Goal: Transaction & Acquisition: Obtain resource

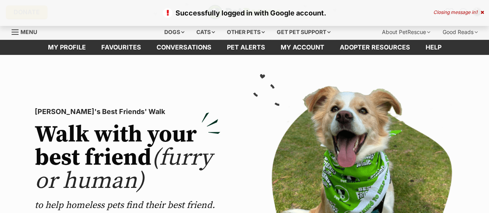
click at [479, 11] on div "Closing message in 1" at bounding box center [458, 12] width 51 height 5
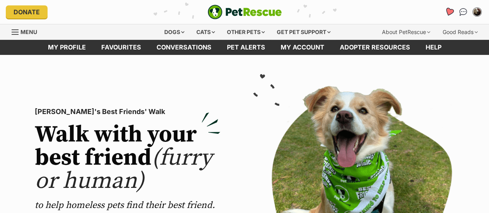
click at [448, 12] on icon "Favourites" at bounding box center [448, 11] width 9 height 9
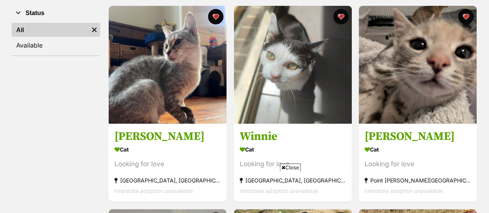
scroll to position [143, 0]
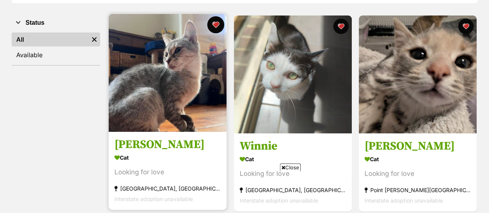
click at [216, 25] on button "favourite" at bounding box center [215, 24] width 17 height 17
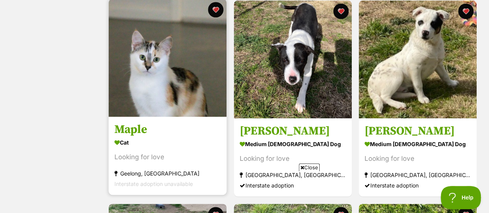
scroll to position [358, 0]
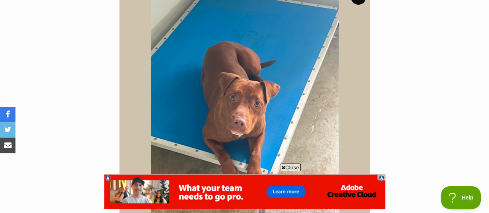
scroll to position [199, 0]
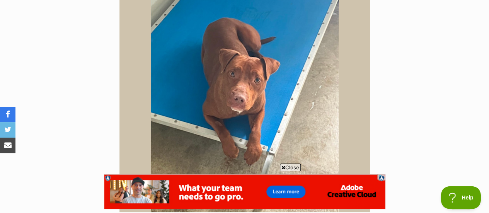
click at [289, 166] on span "Close" at bounding box center [290, 167] width 21 height 8
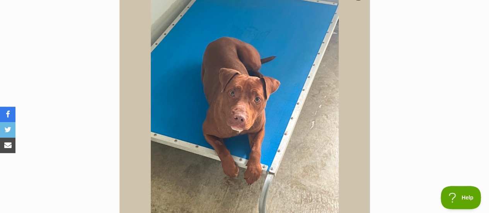
scroll to position [179, 0]
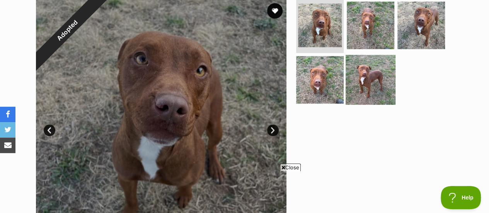
click at [368, 85] on img at bounding box center [371, 80] width 50 height 50
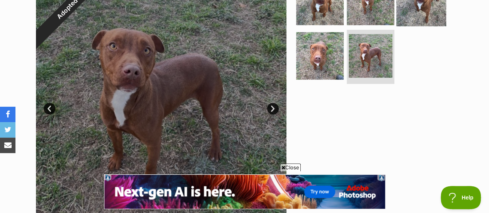
scroll to position [187, 0]
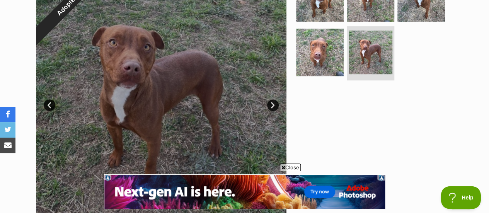
click at [291, 167] on span "Close" at bounding box center [290, 167] width 21 height 8
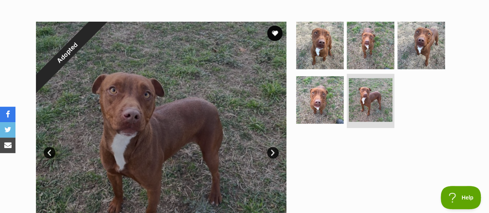
scroll to position [0, 0]
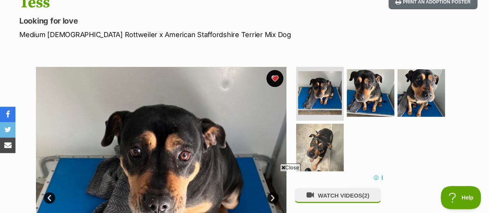
scroll to position [87, 0]
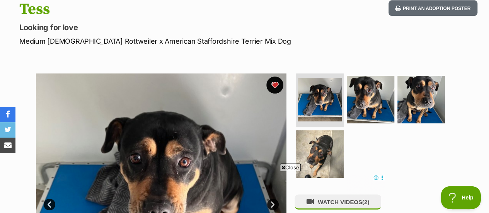
click at [276, 85] on button "favourite" at bounding box center [274, 85] width 17 height 17
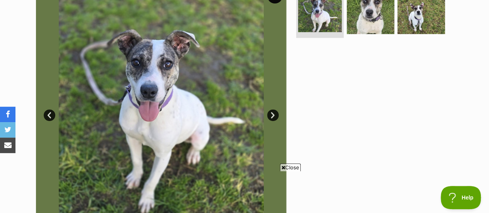
scroll to position [131, 0]
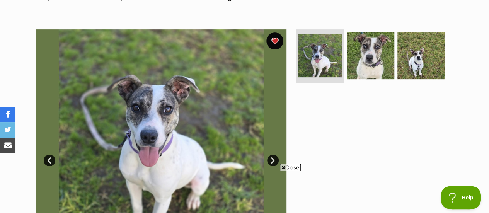
click at [274, 43] on button "favourite" at bounding box center [274, 40] width 17 height 17
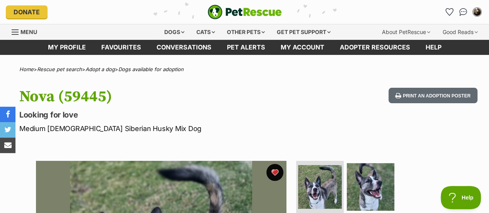
click at [275, 170] on button "favourite" at bounding box center [274, 172] width 17 height 17
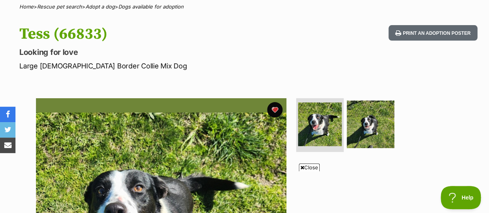
scroll to position [61, 0]
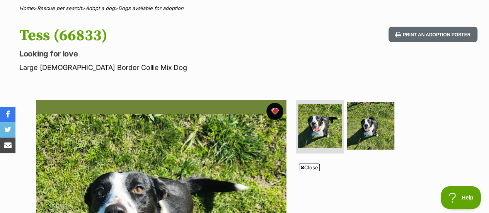
click at [272, 109] on button "favourite" at bounding box center [274, 111] width 17 height 17
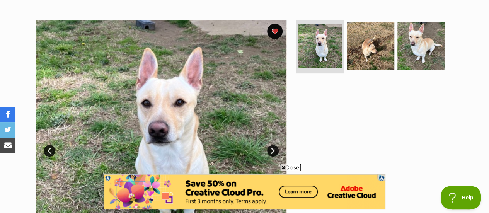
scroll to position [78, 0]
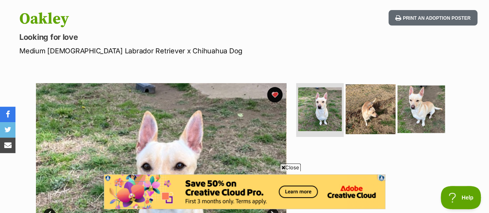
click at [370, 115] on img at bounding box center [371, 109] width 50 height 50
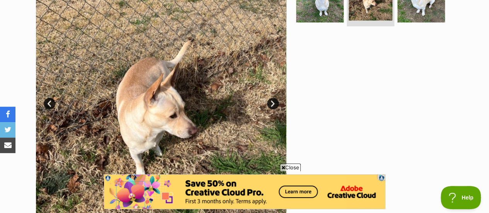
scroll to position [190, 0]
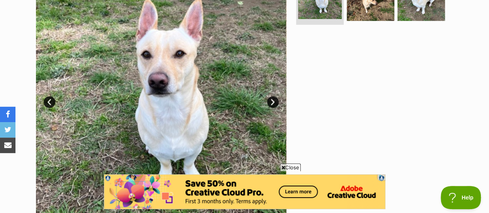
scroll to position [250, 0]
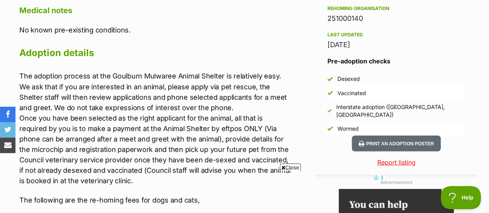
scroll to position [658, 0]
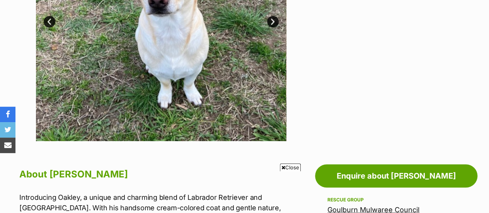
scroll to position [173, 0]
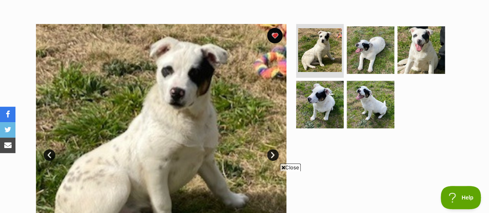
scroll to position [135, 0]
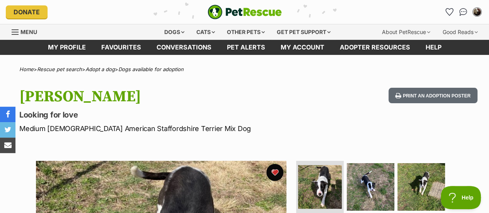
click at [276, 170] on button "favourite" at bounding box center [274, 172] width 17 height 17
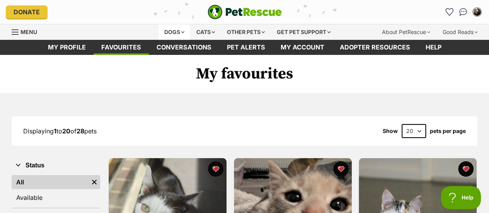
click at [180, 31] on div "Dogs" at bounding box center [174, 31] width 31 height 15
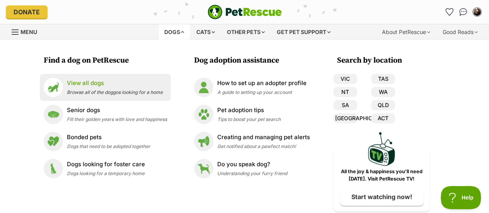
click at [119, 95] on div "View all dogs Browse all of the doggos looking for a home" at bounding box center [115, 87] width 96 height 17
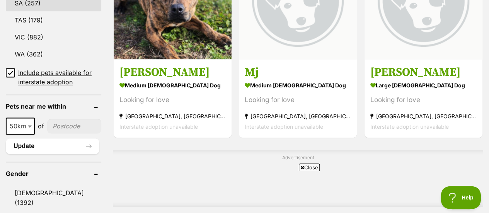
scroll to position [535, 0]
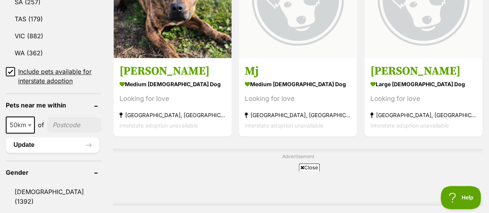
click at [21, 119] on span "50km" at bounding box center [20, 124] width 27 height 11
click at [15, 119] on span "250km" at bounding box center [22, 124] width 31 height 11
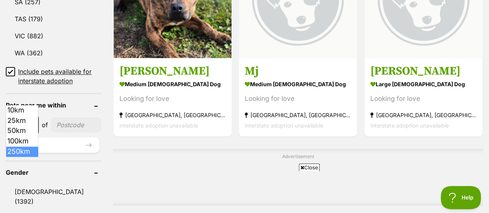
click at [29, 119] on span "250km" at bounding box center [22, 124] width 31 height 11
select select "100"
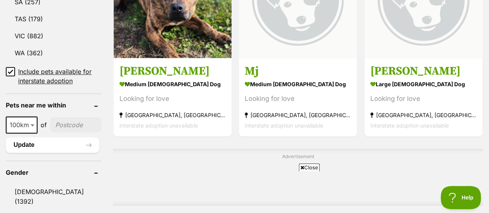
click at [62, 117] on input"] "postcode" at bounding box center [75, 124] width 51 height 15
type input"] "3691"
click at [57, 137] on button "Update" at bounding box center [53, 144] width 94 height 15
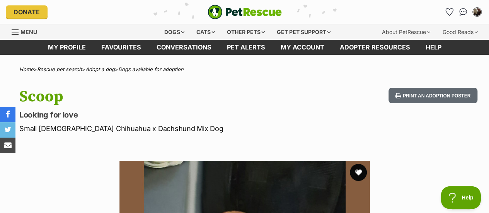
click at [358, 172] on button "favourite" at bounding box center [358, 172] width 17 height 17
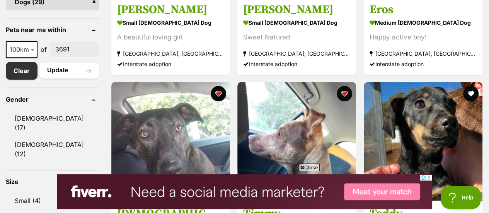
click at [27, 51] on span "100km" at bounding box center [22, 49] width 30 height 11
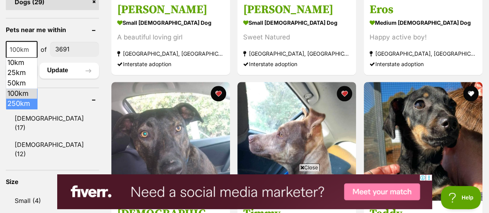
select select "250"
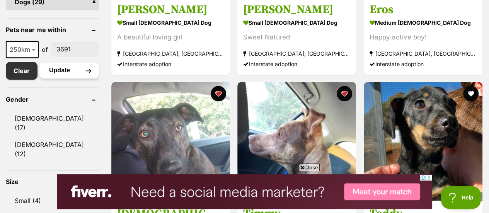
click at [66, 68] on button "Update" at bounding box center [69, 70] width 60 height 15
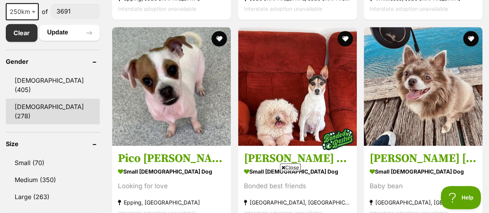
click at [33, 99] on link "[DEMOGRAPHIC_DATA] (278)" at bounding box center [53, 112] width 94 height 26
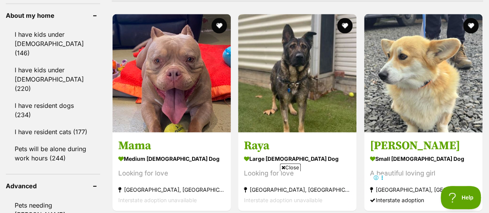
scroll to position [739, 0]
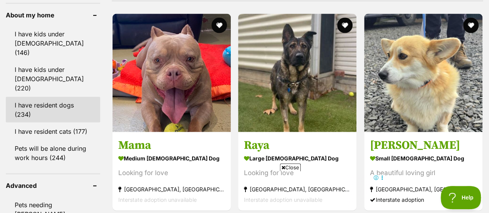
click at [31, 97] on link "I have resident dogs (234)" at bounding box center [53, 110] width 94 height 26
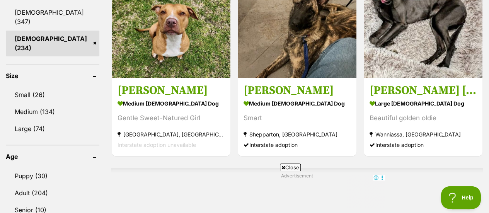
scroll to position [509, 0]
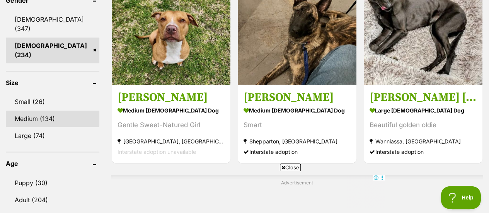
click at [27, 111] on link "Medium (134)" at bounding box center [53, 119] width 94 height 16
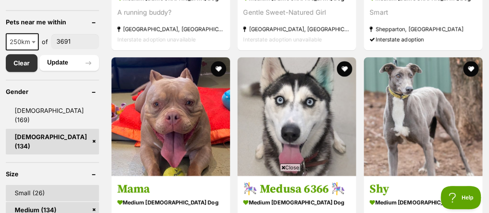
click at [30, 185] on link "Small (26)" at bounding box center [52, 193] width 93 height 16
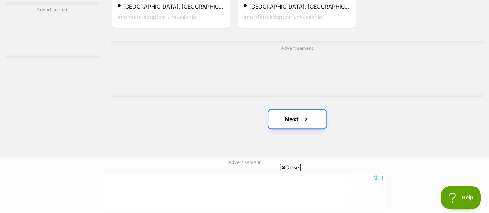
click at [295, 118] on link "Next" at bounding box center [297, 119] width 58 height 19
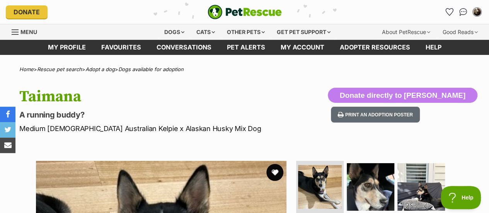
click at [274, 171] on button "favourite" at bounding box center [274, 172] width 17 height 17
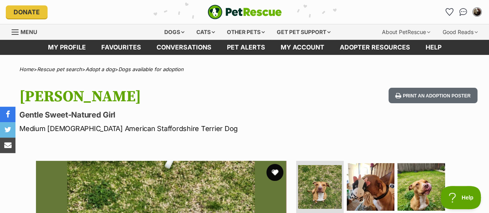
click at [273, 174] on button "favourite" at bounding box center [274, 172] width 17 height 17
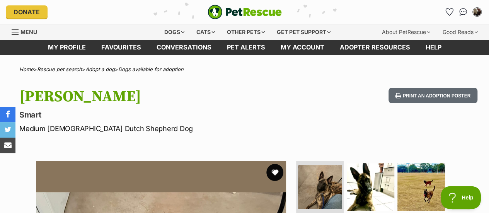
click at [273, 177] on button "favourite" at bounding box center [274, 172] width 17 height 17
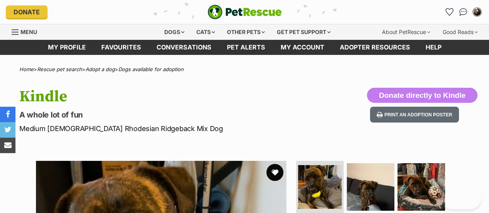
click at [274, 174] on button "favourite" at bounding box center [274, 172] width 17 height 17
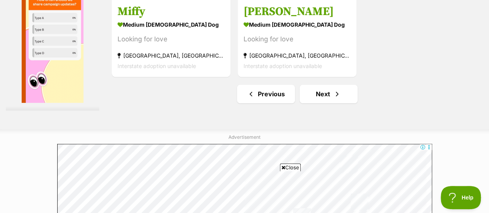
scroll to position [1832, 0]
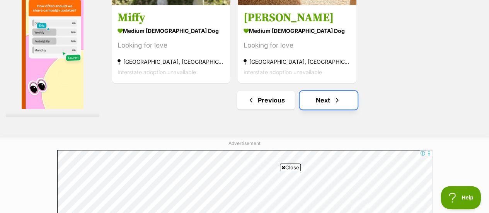
click at [315, 103] on link "Next" at bounding box center [329, 100] width 58 height 19
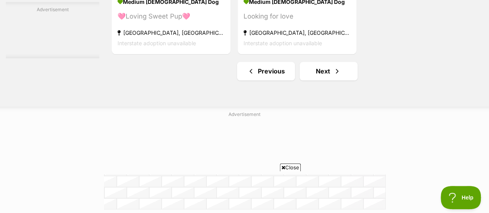
scroll to position [1940, 0]
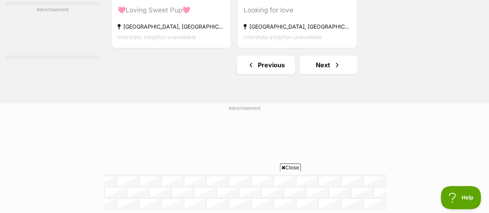
click at [325, 63] on link "Next" at bounding box center [329, 65] width 58 height 19
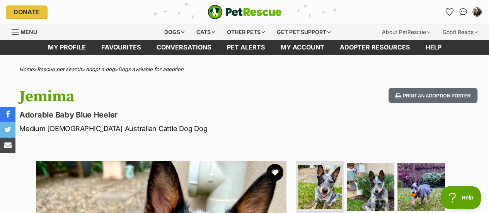
click at [278, 173] on button "favourite" at bounding box center [274, 172] width 17 height 17
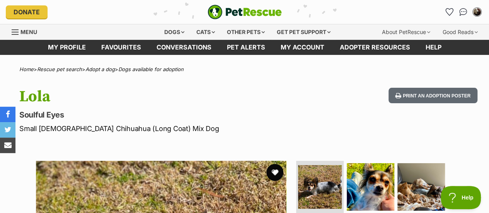
click at [274, 177] on button "favourite" at bounding box center [274, 172] width 17 height 17
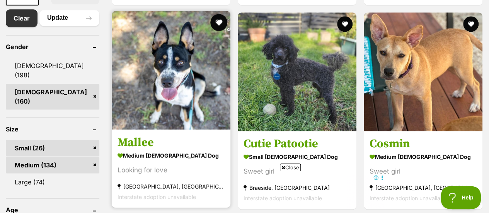
click at [216, 22] on button "favourite" at bounding box center [218, 22] width 17 height 17
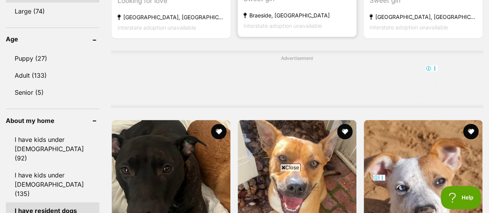
scroll to position [690, 0]
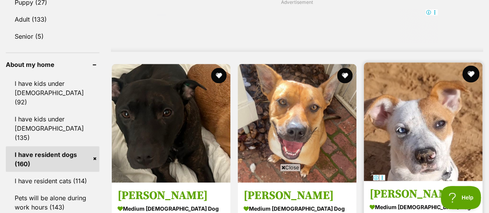
click at [469, 72] on button "favourite" at bounding box center [470, 73] width 17 height 17
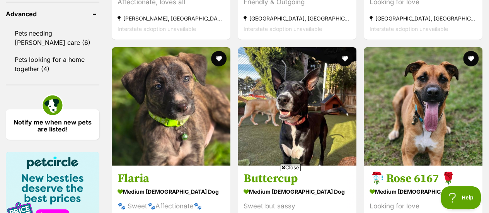
scroll to position [932, 0]
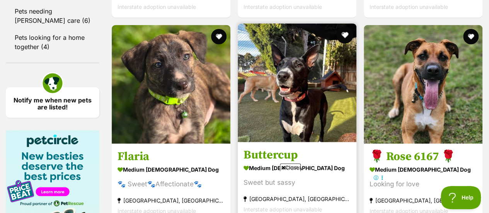
click at [345, 35] on button "favourite" at bounding box center [344, 35] width 17 height 17
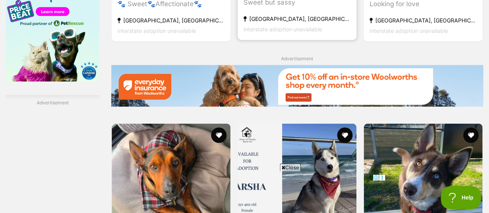
scroll to position [1212, 0]
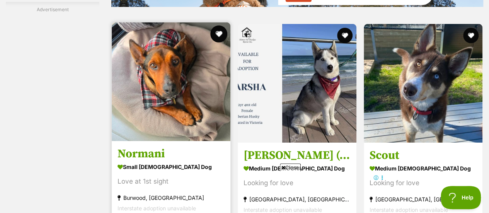
click at [220, 32] on button "favourite" at bounding box center [218, 34] width 17 height 17
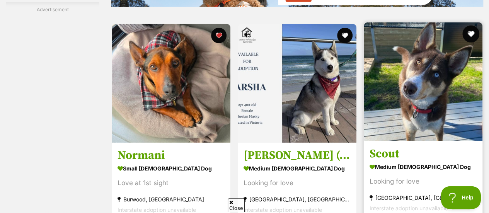
click at [471, 33] on button "favourite" at bounding box center [470, 34] width 17 height 17
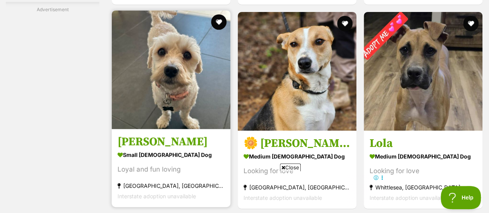
scroll to position [1429, 0]
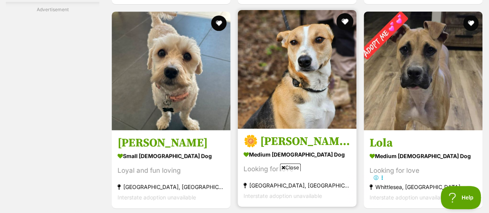
click at [344, 20] on button "favourite" at bounding box center [344, 21] width 17 height 17
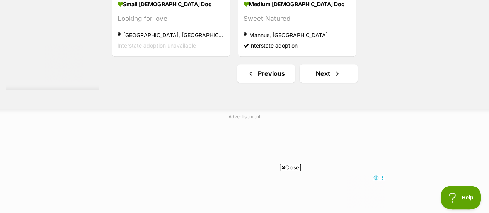
scroll to position [1704, 0]
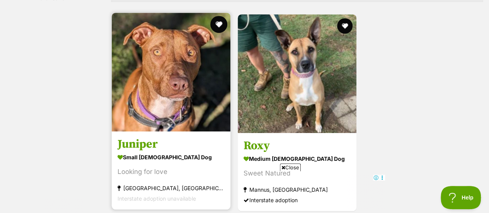
click at [216, 25] on button "favourite" at bounding box center [218, 24] width 17 height 17
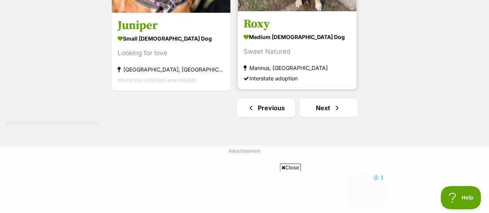
scroll to position [1841, 0]
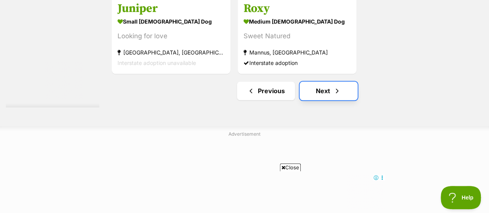
click at [330, 94] on link "Next" at bounding box center [329, 91] width 58 height 19
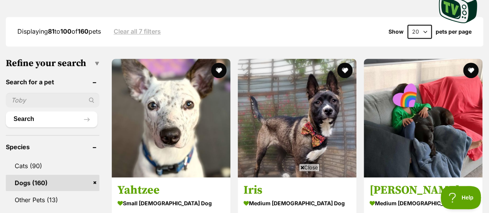
scroll to position [230, 0]
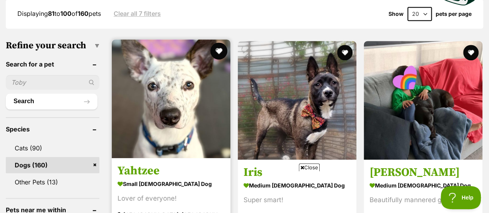
click at [219, 51] on button "favourite" at bounding box center [218, 51] width 17 height 17
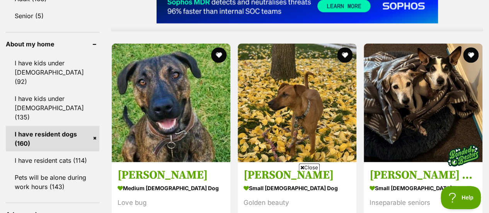
scroll to position [711, 0]
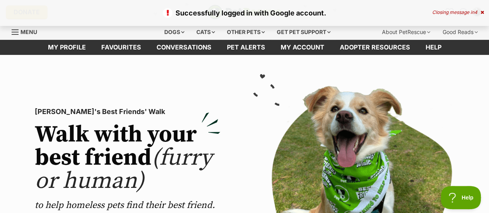
click at [454, 13] on div "Closing message in 4" at bounding box center [458, 12] width 52 height 5
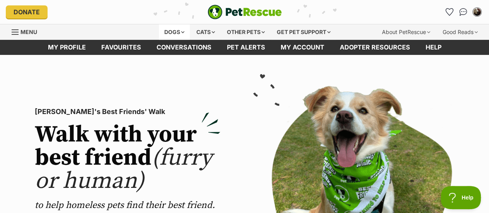
click at [173, 28] on div "Dogs" at bounding box center [174, 31] width 31 height 15
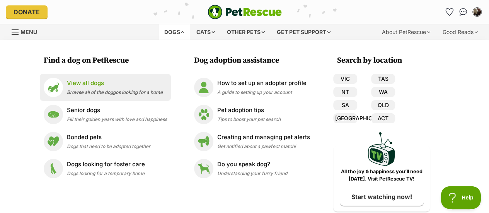
click at [114, 97] on li "View all dogs Browse all of the doggos looking for a home" at bounding box center [105, 87] width 131 height 27
click at [98, 86] on p "View all dogs" at bounding box center [115, 83] width 96 height 9
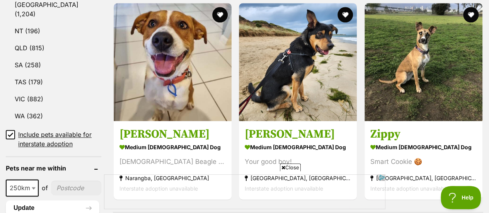
select select "250"
click at [59, 181] on input"] "postcode" at bounding box center [76, 188] width 50 height 15
type input"] "3691"
click at [49, 200] on button "Update" at bounding box center [53, 207] width 94 height 15
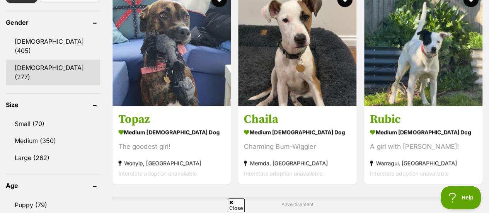
click at [37, 60] on link "[DEMOGRAPHIC_DATA] (277)" at bounding box center [53, 73] width 94 height 26
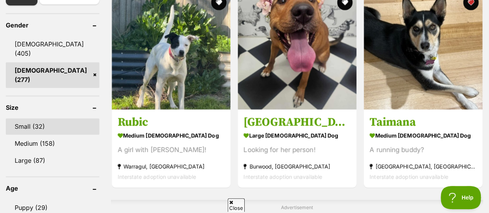
click at [21, 118] on link "Small (32)" at bounding box center [53, 126] width 94 height 16
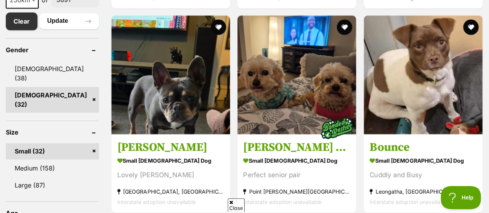
scroll to position [459, 0]
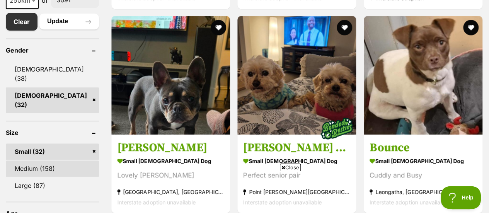
click at [30, 160] on link "Medium (158)" at bounding box center [52, 168] width 93 height 16
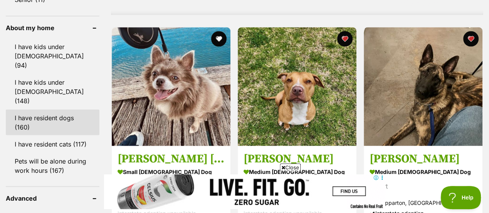
click at [39, 109] on link "I have resident dogs (160)" at bounding box center [53, 122] width 94 height 26
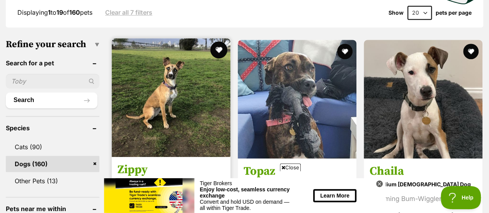
scroll to position [232, 0]
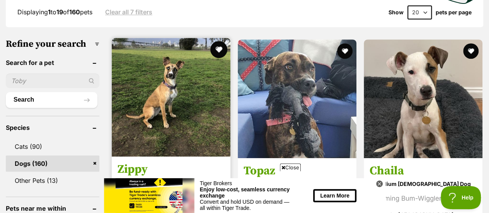
click at [219, 46] on button "favourite" at bounding box center [218, 49] width 17 height 17
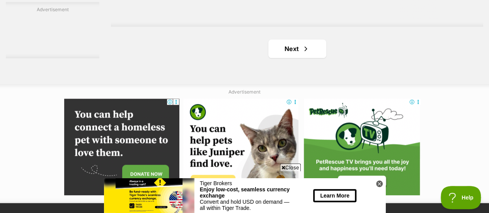
scroll to position [1882, 0]
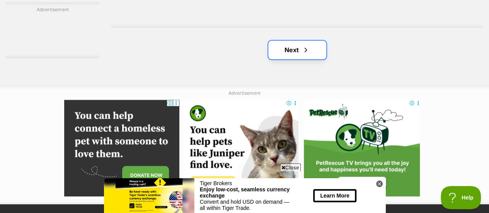
click at [289, 54] on link "Next" at bounding box center [297, 50] width 58 height 19
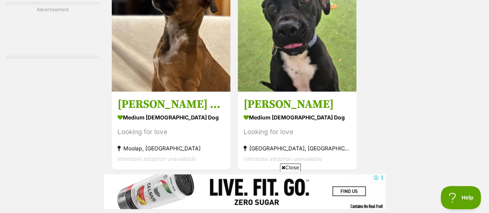
scroll to position [1896, 0]
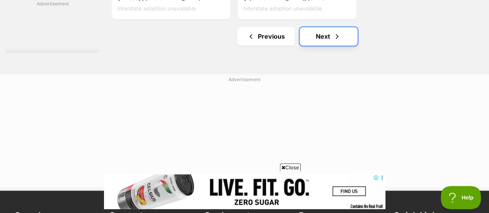
click at [323, 38] on link "Next" at bounding box center [329, 36] width 58 height 19
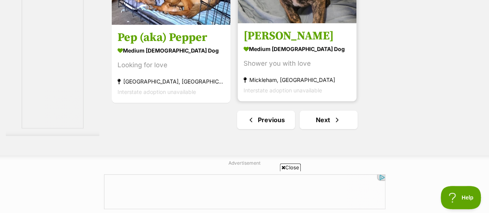
scroll to position [1885, 0]
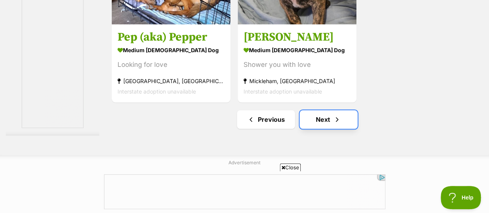
click at [316, 115] on link "Next" at bounding box center [329, 119] width 58 height 19
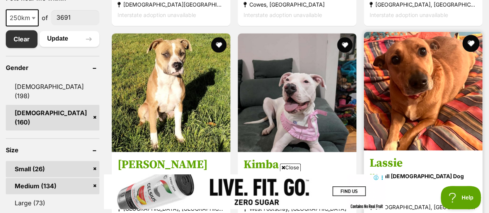
click at [466, 44] on button "favourite" at bounding box center [470, 43] width 17 height 17
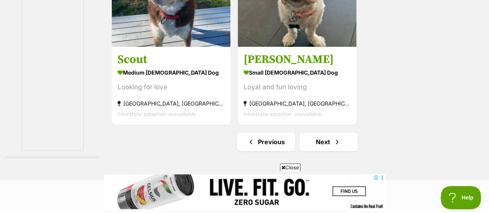
scroll to position [1791, 0]
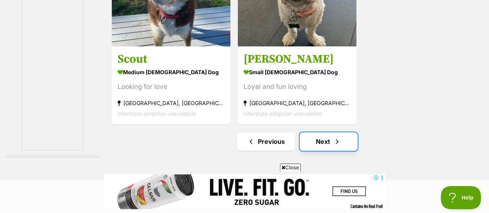
click at [309, 142] on link "Next" at bounding box center [329, 141] width 58 height 19
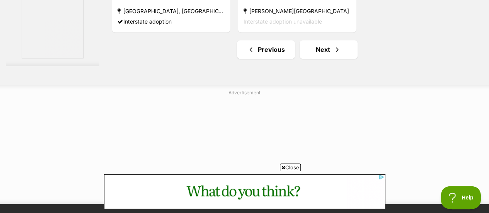
scroll to position [1882, 0]
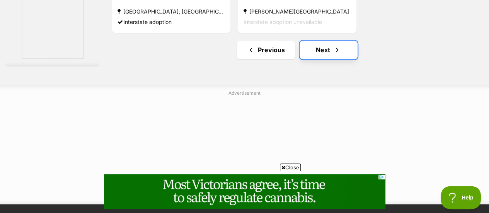
click at [323, 50] on link "Next" at bounding box center [329, 50] width 58 height 19
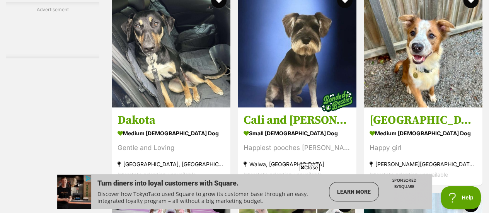
scroll to position [1320, 0]
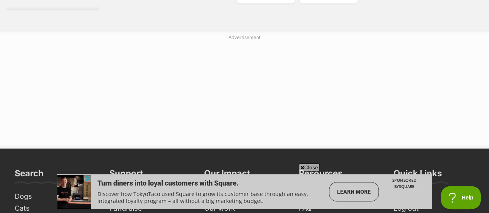
scroll to position [1951, 0]
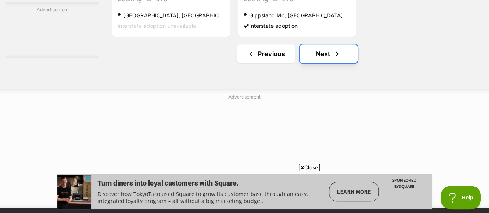
click at [312, 63] on link "Next" at bounding box center [329, 53] width 58 height 19
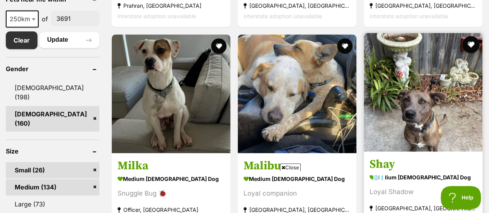
click at [475, 44] on button "favourite" at bounding box center [470, 44] width 17 height 17
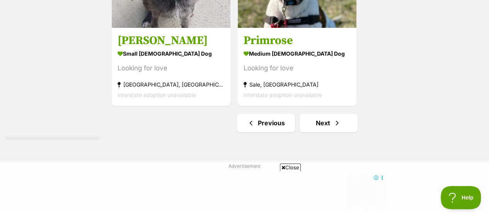
scroll to position [1852, 0]
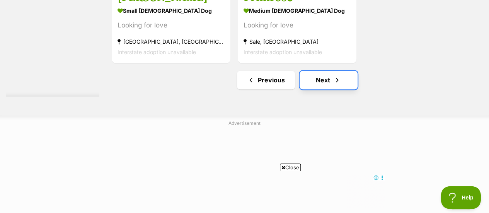
click at [307, 81] on link "Next" at bounding box center [329, 80] width 58 height 19
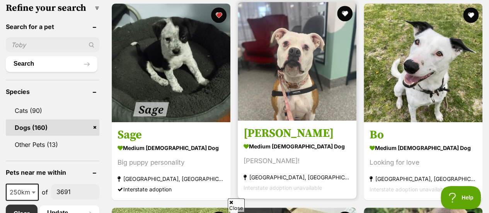
scroll to position [242, 0]
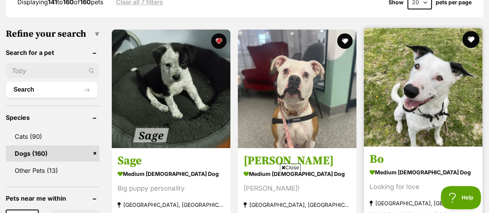
click at [472, 41] on button "favourite" at bounding box center [470, 39] width 17 height 17
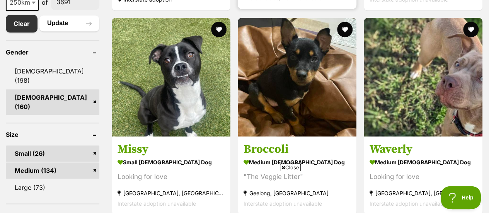
scroll to position [455, 0]
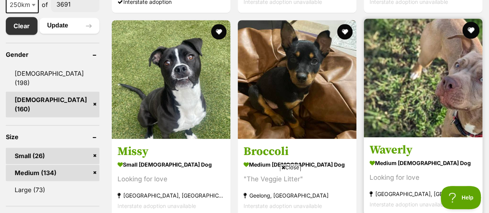
click at [472, 33] on button "favourite" at bounding box center [470, 30] width 17 height 17
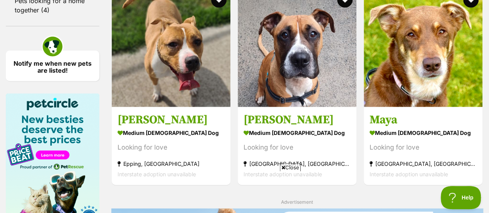
scroll to position [967, 0]
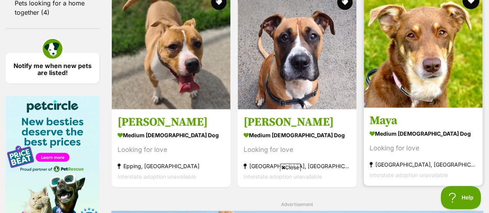
click at [470, 5] on button "favourite" at bounding box center [470, 0] width 17 height 17
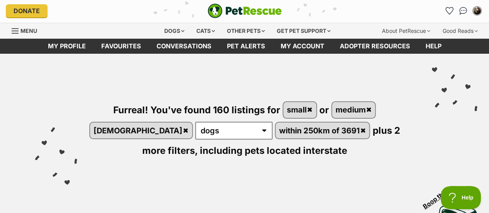
scroll to position [0, 0]
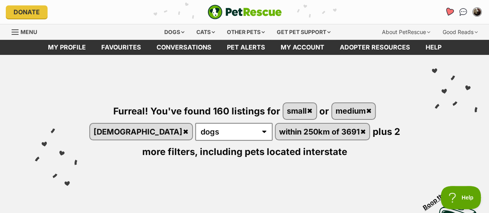
click at [445, 10] on icon "Favourites" at bounding box center [449, 12] width 10 height 10
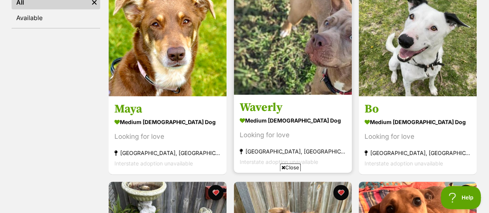
scroll to position [205, 0]
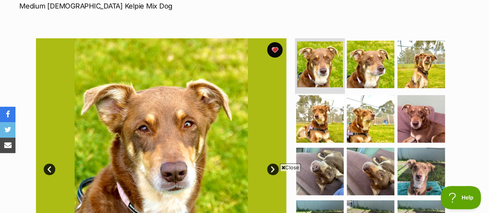
scroll to position [122, 0]
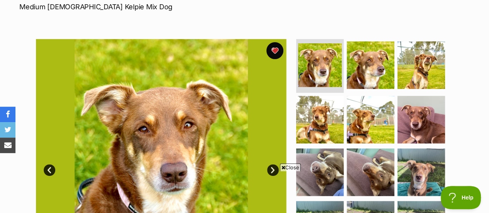
click at [272, 46] on button "favourite" at bounding box center [274, 50] width 17 height 17
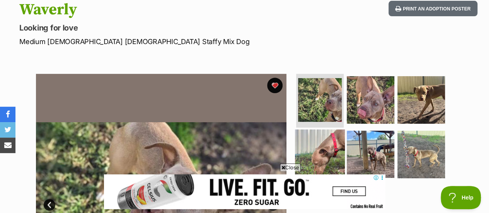
scroll to position [72, 0]
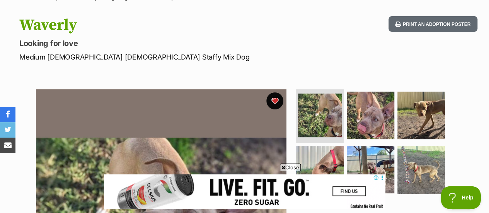
click at [273, 101] on button "favourite" at bounding box center [274, 100] width 17 height 17
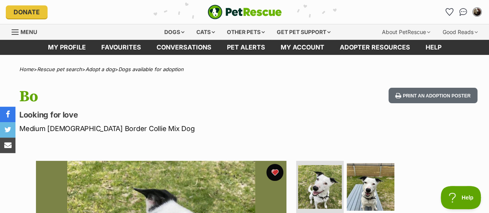
click at [273, 169] on button "favourite" at bounding box center [274, 172] width 17 height 17
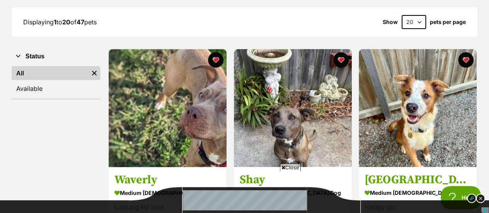
scroll to position [109, 0]
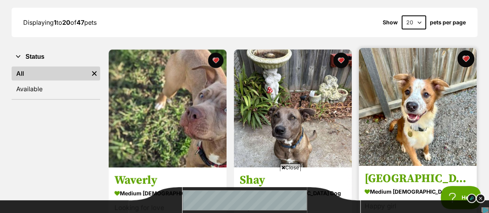
click at [466, 58] on button "favourite" at bounding box center [465, 58] width 17 height 17
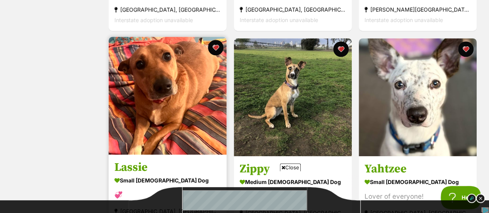
scroll to position [324, 0]
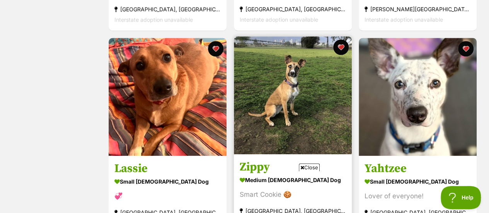
click at [296, 79] on img at bounding box center [293, 95] width 118 height 118
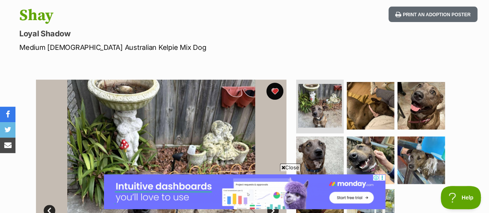
click at [269, 91] on button "favourite" at bounding box center [274, 91] width 17 height 17
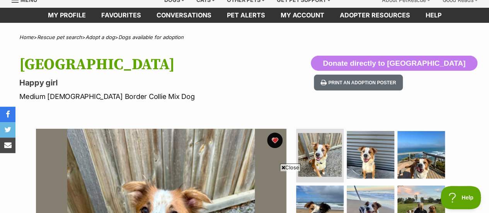
scroll to position [19, 0]
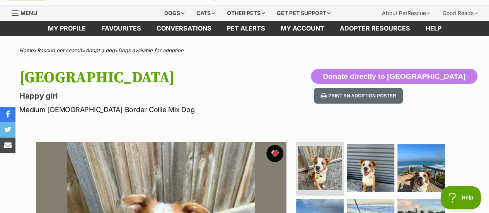
click at [271, 150] on button "favourite" at bounding box center [274, 153] width 17 height 17
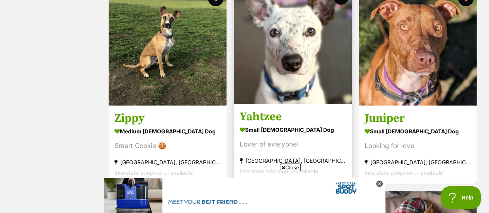
scroll to position [339, 0]
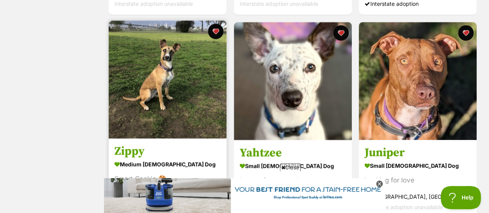
click at [341, 25] on button "favourite" at bounding box center [340, 32] width 15 height 15
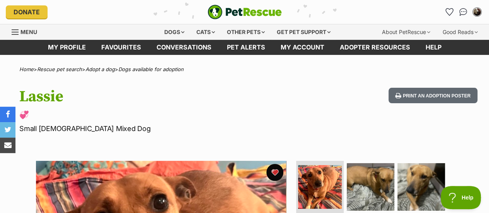
click at [278, 173] on button "favourite" at bounding box center [274, 172] width 17 height 17
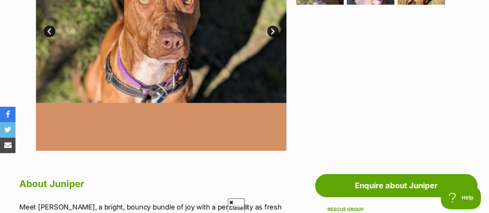
scroll to position [257, 0]
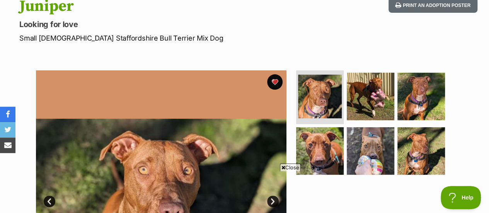
scroll to position [77, 0]
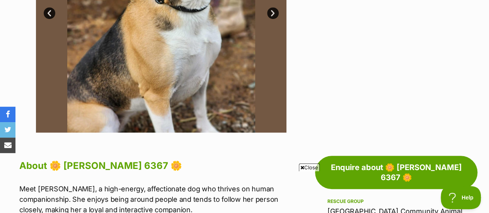
scroll to position [85, 0]
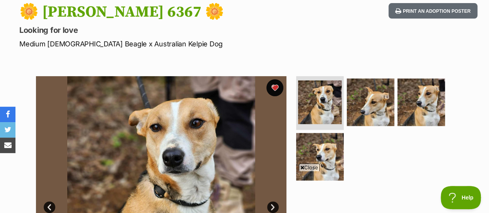
click at [274, 87] on button "favourite" at bounding box center [274, 87] width 17 height 17
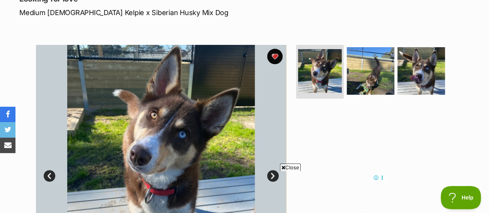
scroll to position [106, 0]
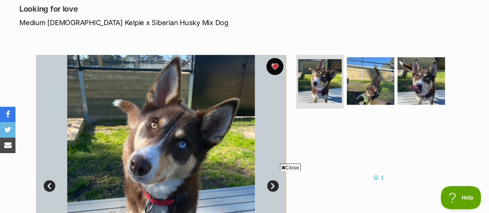
click at [271, 68] on button "favourite" at bounding box center [274, 66] width 17 height 17
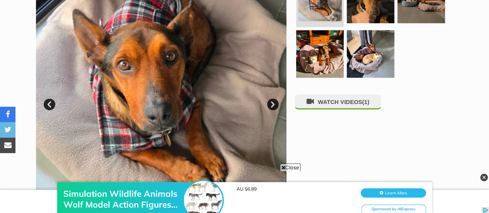
scroll to position [187, 0]
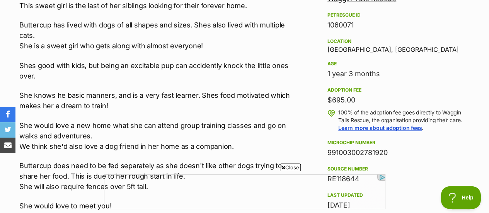
scroll to position [463, 0]
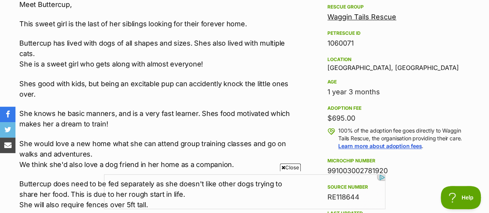
drag, startPoint x: 268, startPoint y: 104, endPoint x: 172, endPoint y: 107, distance: 96.3
click at [172, 107] on div "Meet Buttercup, This sweet girl is the last of her siblings looking for their f…" at bounding box center [155, 114] width 272 height 230
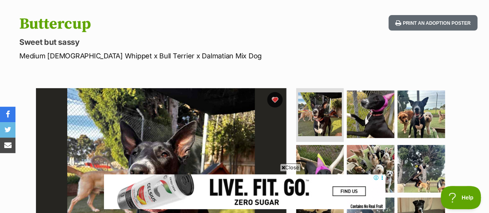
scroll to position [72, 0]
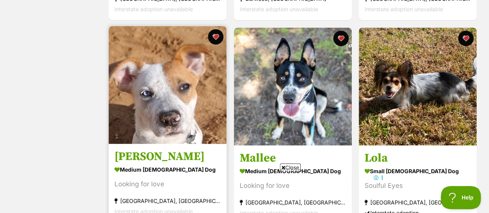
scroll to position [535, 0]
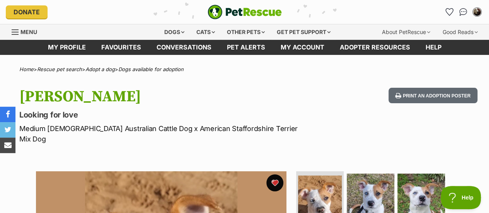
click at [278, 175] on button "favourite" at bounding box center [274, 182] width 17 height 17
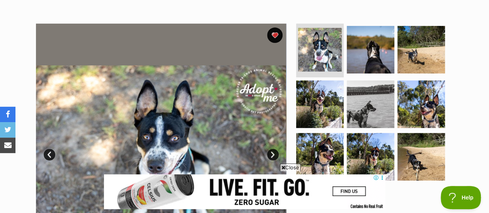
scroll to position [123, 0]
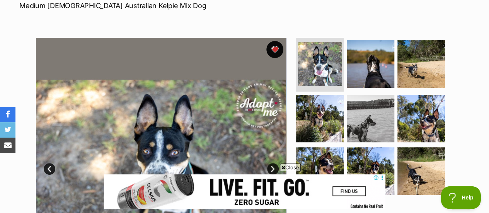
click at [275, 47] on button "favourite" at bounding box center [274, 49] width 17 height 17
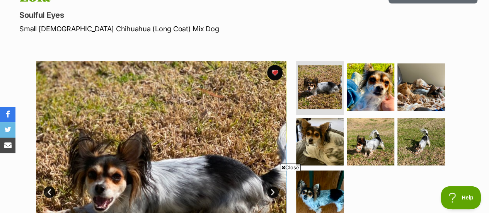
scroll to position [98, 0]
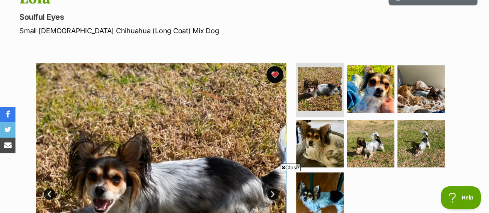
click at [278, 75] on button "favourite" at bounding box center [274, 74] width 17 height 17
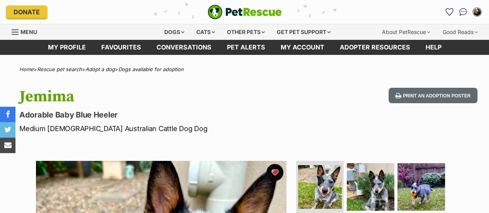
click at [274, 172] on button "favourite" at bounding box center [274, 172] width 17 height 17
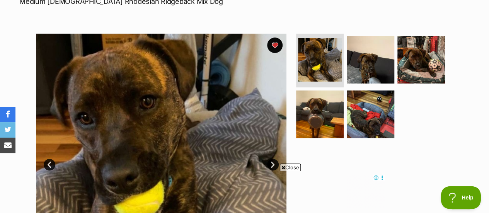
scroll to position [125, 0]
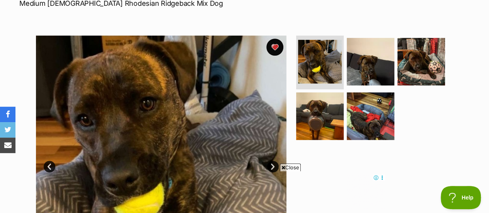
click at [274, 47] on button "favourite" at bounding box center [274, 47] width 17 height 17
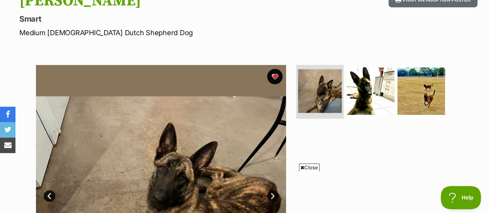
scroll to position [95, 0]
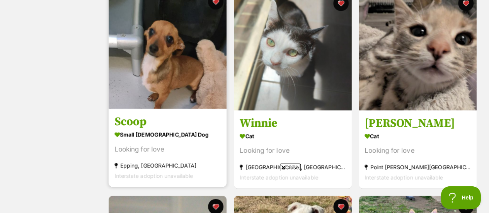
scroll to position [747, 0]
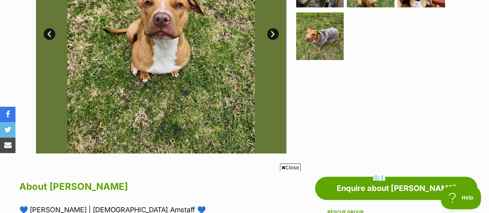
scroll to position [227, 0]
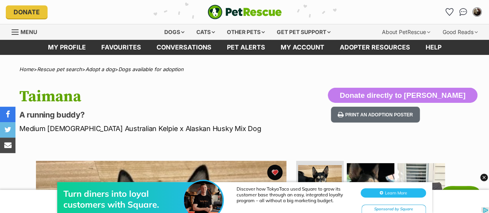
click at [276, 172] on div "Turn diners into loyal customers with Square. Discover how TokyoTaco used Squar…" at bounding box center [244, 190] width 489 height 46
click at [273, 168] on div "Turn diners into loyal customers with Square. Discover how TokyoTaco used Squar…" at bounding box center [244, 190] width 489 height 46
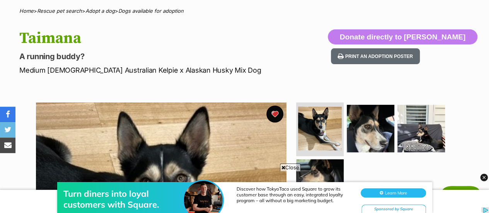
click at [272, 113] on button "favourite" at bounding box center [274, 114] width 17 height 17
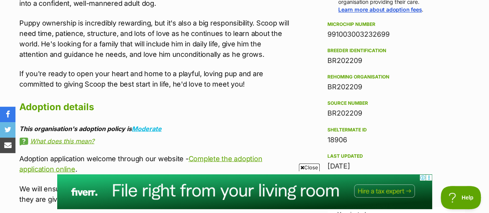
scroll to position [453, 0]
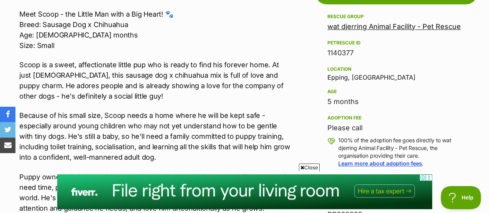
click at [356, 28] on link "wat djerring Animal Facility - Pet Rescue" at bounding box center [393, 26] width 133 height 8
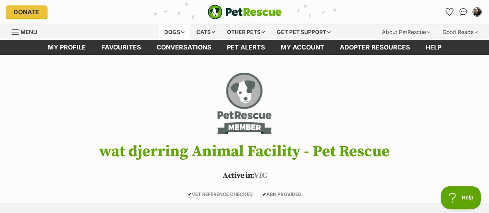
click at [182, 35] on div "Dogs" at bounding box center [174, 31] width 31 height 15
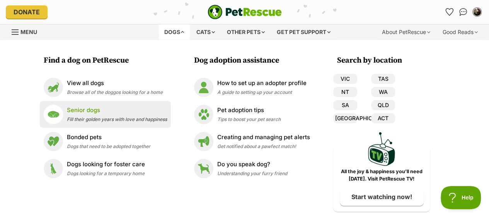
click at [107, 113] on p "Senior dogs" at bounding box center [117, 110] width 100 height 9
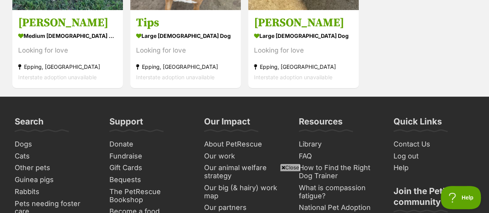
scroll to position [1460, 0]
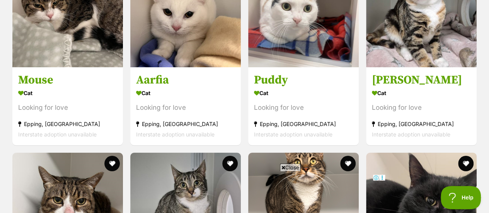
scroll to position [1305, 0]
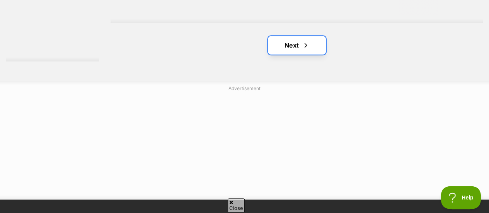
click at [288, 36] on link "Next" at bounding box center [297, 45] width 58 height 19
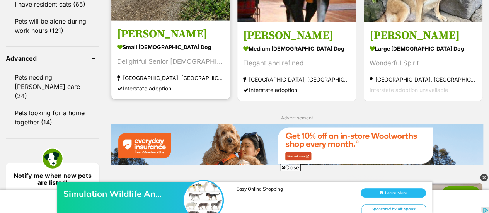
scroll to position [1063, 0]
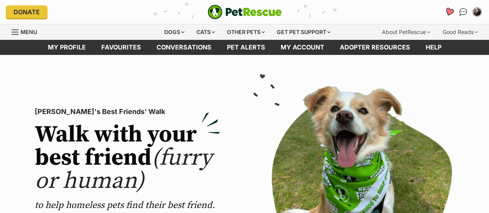
click at [446, 13] on icon "Favourites" at bounding box center [448, 11] width 9 height 9
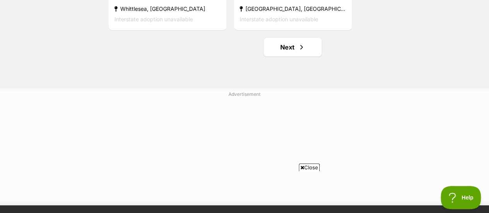
scroll to position [1540, 0]
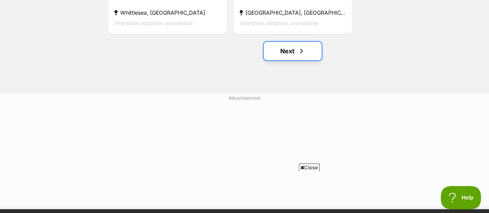
click at [290, 42] on link "Next" at bounding box center [293, 51] width 58 height 19
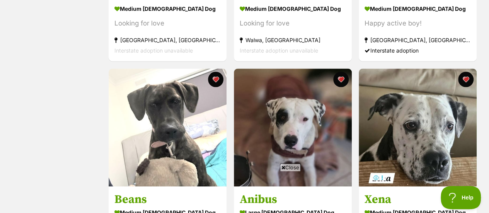
scroll to position [699, 0]
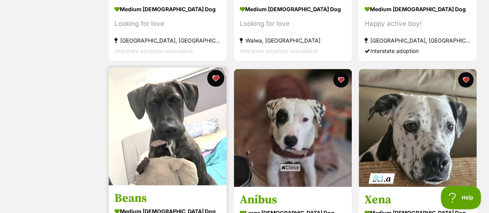
click at [216, 75] on button "favourite" at bounding box center [215, 78] width 17 height 17
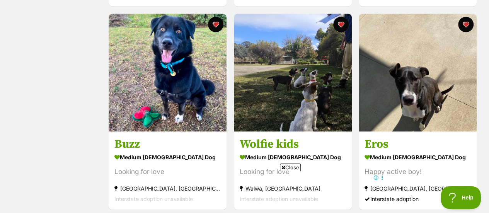
scroll to position [550, 0]
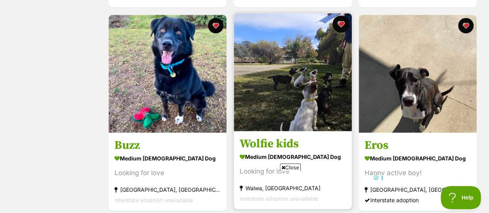
click at [339, 24] on button "favourite" at bounding box center [340, 23] width 17 height 17
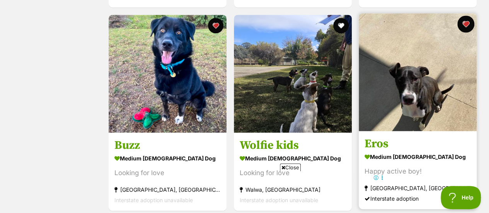
click at [462, 20] on button "favourite" at bounding box center [465, 23] width 17 height 17
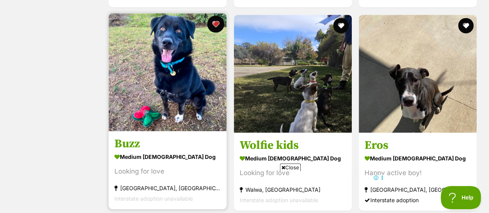
click at [215, 29] on button "favourite" at bounding box center [215, 23] width 17 height 17
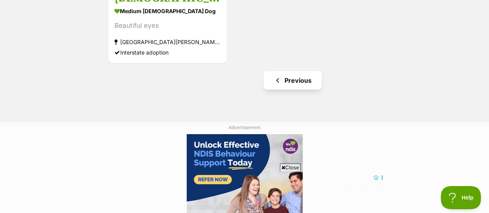
scroll to position [1307, 0]
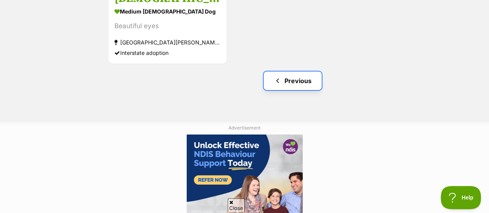
click at [276, 82] on span "Previous page" at bounding box center [278, 80] width 8 height 9
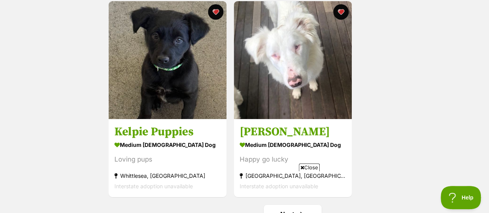
scroll to position [1355, 0]
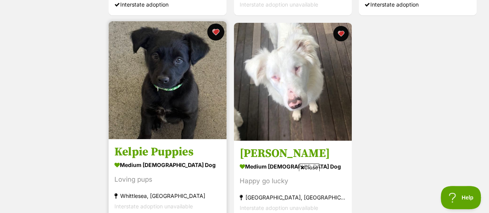
click at [215, 31] on button "favourite" at bounding box center [215, 32] width 17 height 17
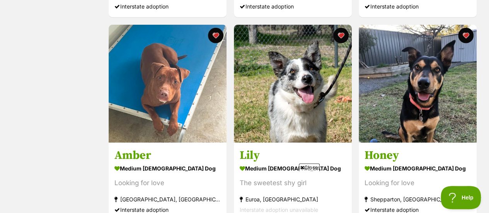
scroll to position [1148, 0]
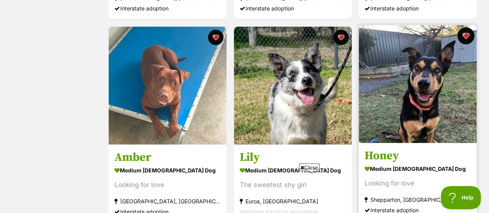
click at [464, 31] on button "favourite" at bounding box center [465, 35] width 17 height 17
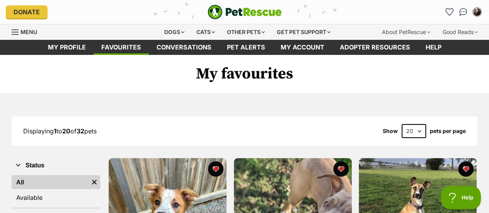
scroll to position [0, 0]
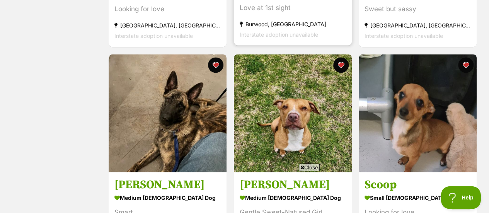
scroll to position [523, 0]
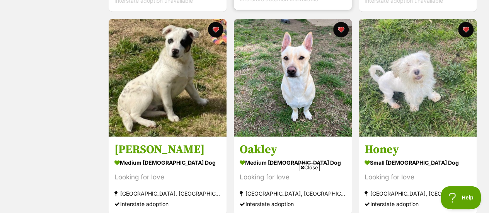
scroll to position [956, 0]
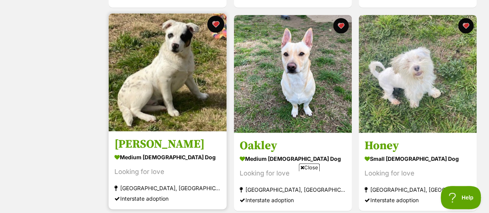
click at [216, 24] on button "favourite" at bounding box center [215, 24] width 17 height 17
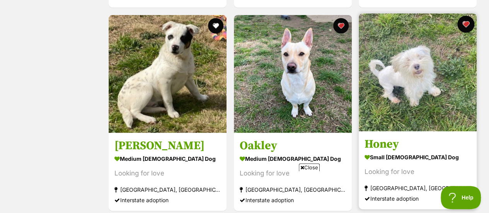
click at [469, 21] on button "favourite" at bounding box center [465, 24] width 17 height 17
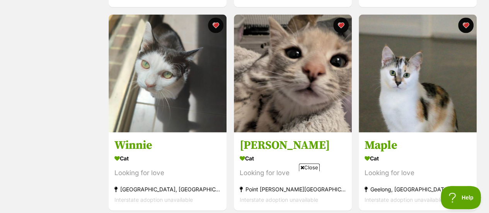
scroll to position [743, 0]
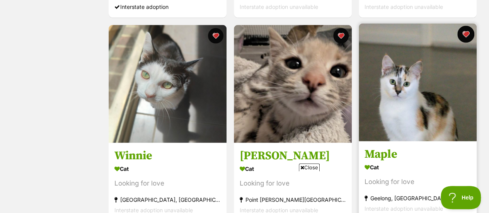
click at [466, 34] on button "favourite" at bounding box center [465, 34] width 17 height 17
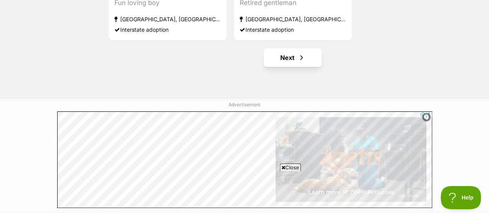
scroll to position [1538, 0]
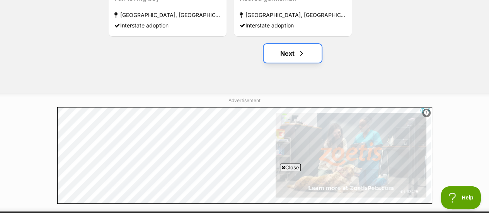
click at [292, 52] on link "Next" at bounding box center [293, 53] width 58 height 19
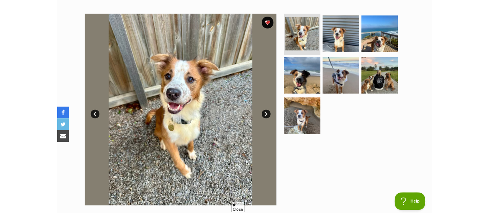
scroll to position [143, 0]
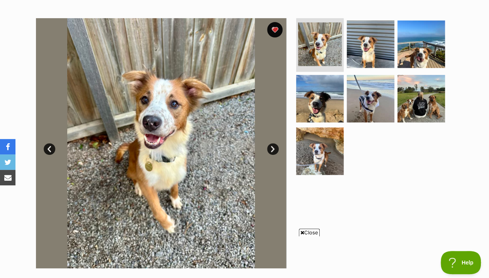
click at [306, 213] on span "Close" at bounding box center [309, 233] width 21 height 8
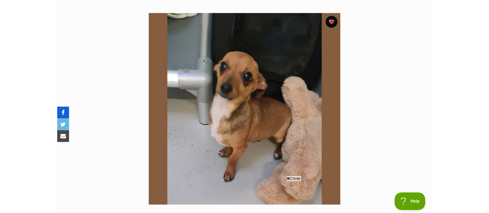
scroll to position [146, 0]
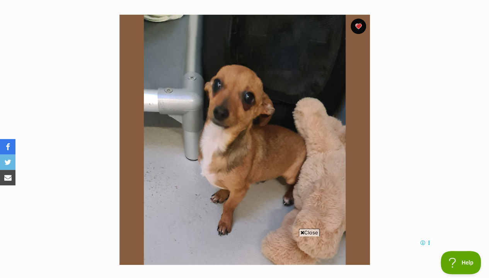
click at [303, 213] on span "Close" at bounding box center [309, 233] width 21 height 8
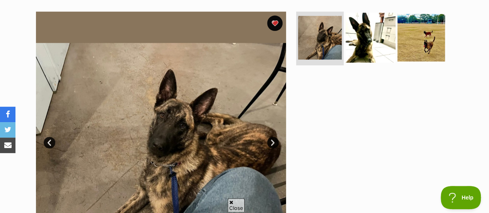
click at [364, 41] on img at bounding box center [371, 37] width 50 height 50
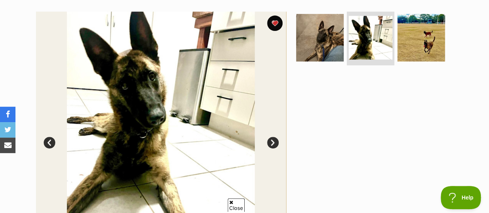
scroll to position [156, 0]
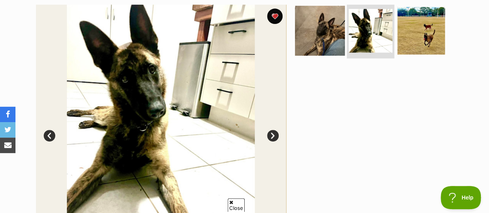
click at [332, 34] on img at bounding box center [320, 30] width 50 height 50
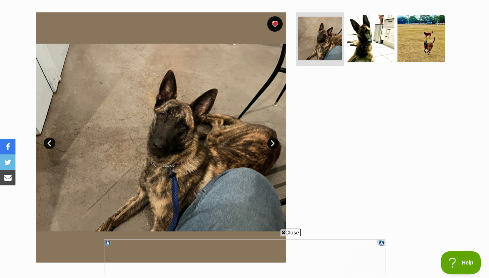
scroll to position [149, 0]
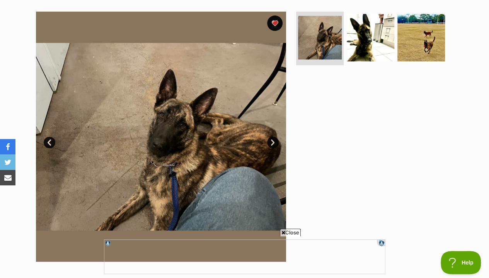
click at [290, 213] on span "Close" at bounding box center [290, 233] width 21 height 8
click at [367, 18] on img at bounding box center [371, 37] width 50 height 50
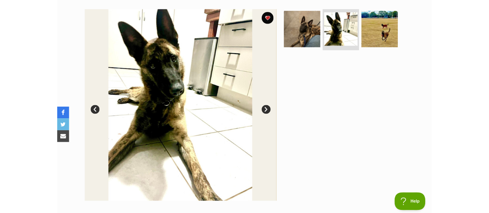
scroll to position [0, 0]
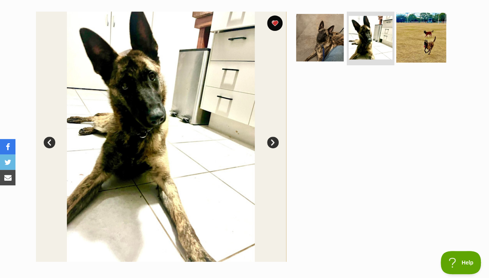
click at [414, 45] on img at bounding box center [421, 37] width 50 height 50
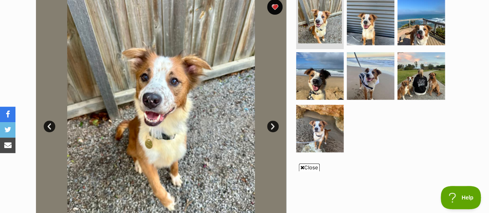
click at [0, 37] on div "Available 1 of 7 images 1 of 7 images 1 of 7 images 1 of 7 images 1 of 7 images…" at bounding box center [244, 115] width 489 height 262
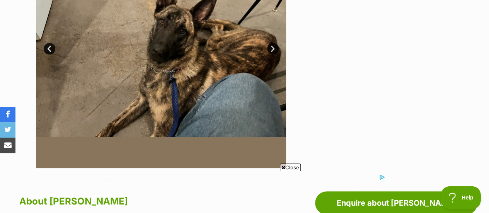
click at [0, 54] on div "Available 1 of 3 images 1 of 3 images 1 of 3 images Next Prev 1 2 3" at bounding box center [244, 37] width 489 height 262
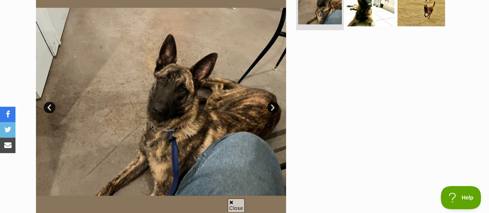
scroll to position [184, 0]
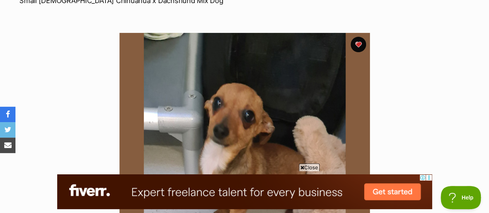
scroll to position [214, 0]
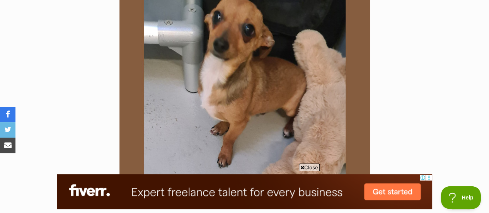
click at [303, 165] on icon at bounding box center [302, 167] width 4 height 5
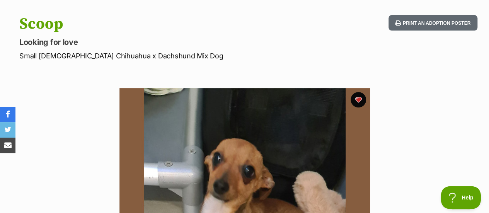
scroll to position [66, 0]
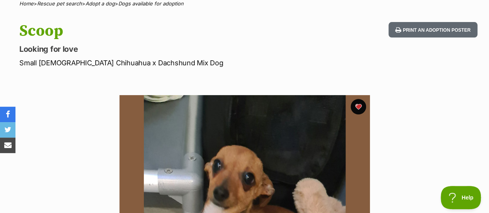
click at [63, 150] on section "Available 1 of 1 images Next Prev 1" at bounding box center [244, 214] width 441 height 262
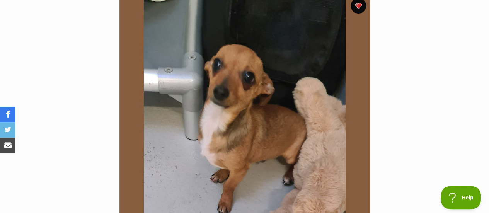
scroll to position [167, 0]
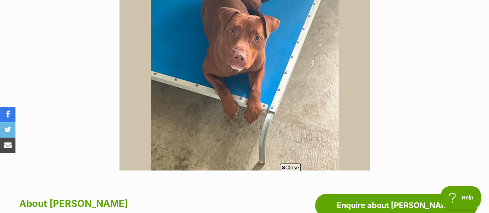
click at [64, 50] on section "Available 1 of 1 images Next Prev 1" at bounding box center [244, 39] width 441 height 262
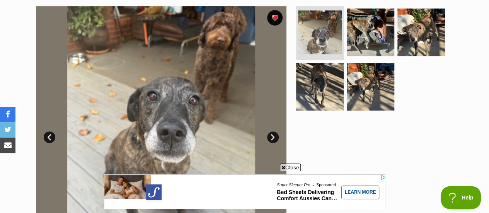
scroll to position [161, 0]
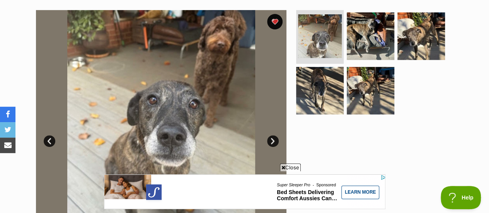
click at [298, 167] on span "Close" at bounding box center [290, 167] width 21 height 8
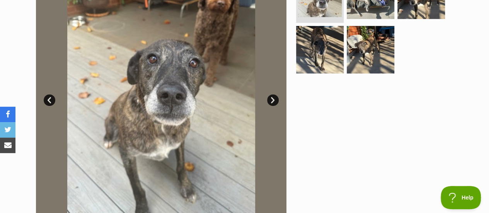
scroll to position [202, 0]
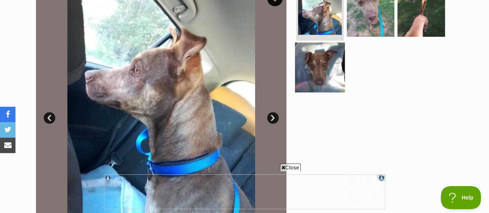
scroll to position [127, 0]
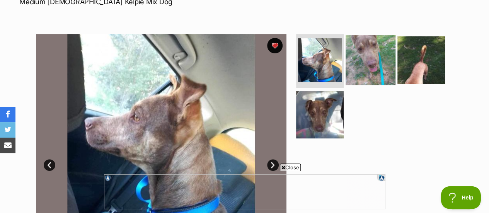
click at [366, 64] on img at bounding box center [371, 60] width 50 height 50
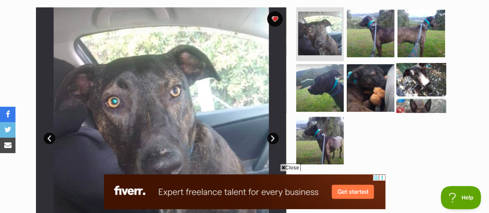
scroll to position [153, 0]
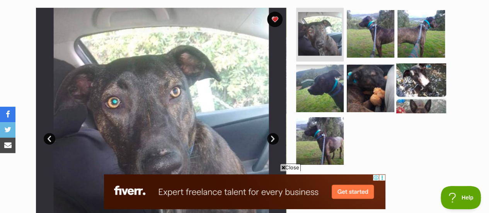
click at [430, 81] on img at bounding box center [421, 88] width 50 height 50
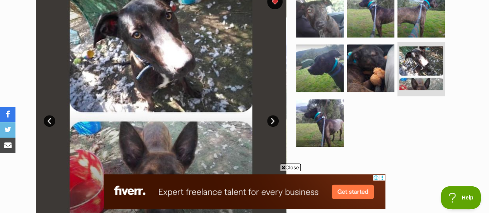
scroll to position [145, 0]
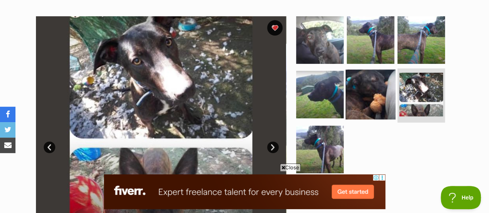
click at [377, 82] on img at bounding box center [371, 95] width 50 height 50
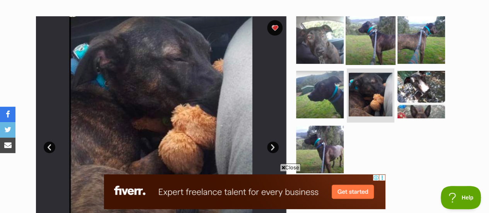
click at [386, 44] on img at bounding box center [371, 40] width 50 height 50
